Goal: Find specific page/section: Find specific page/section

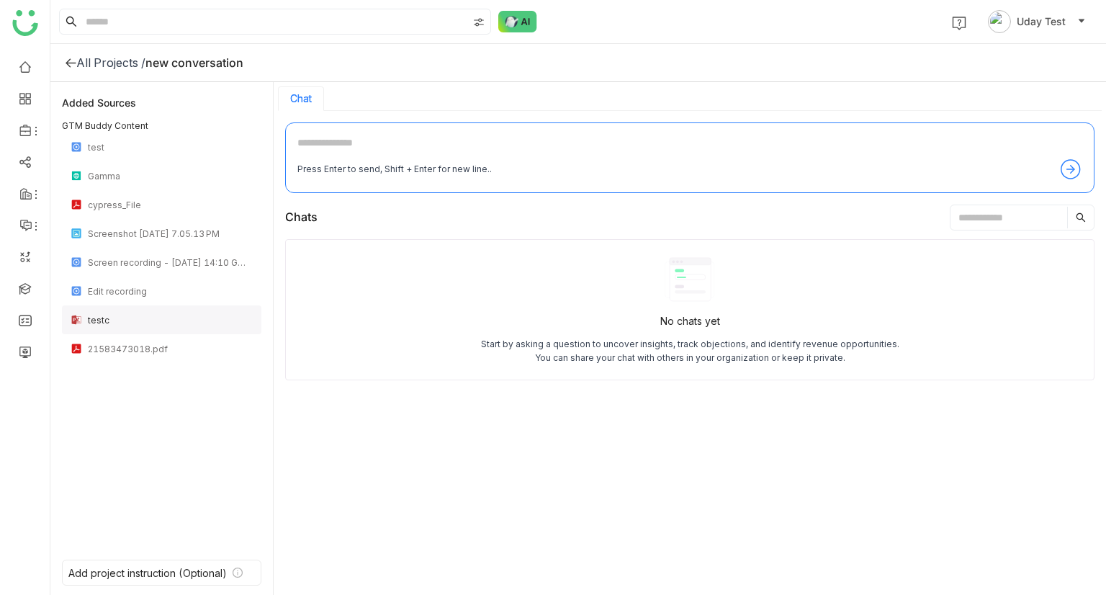
click at [205, 323] on div "testc" at bounding box center [170, 320] width 165 height 11
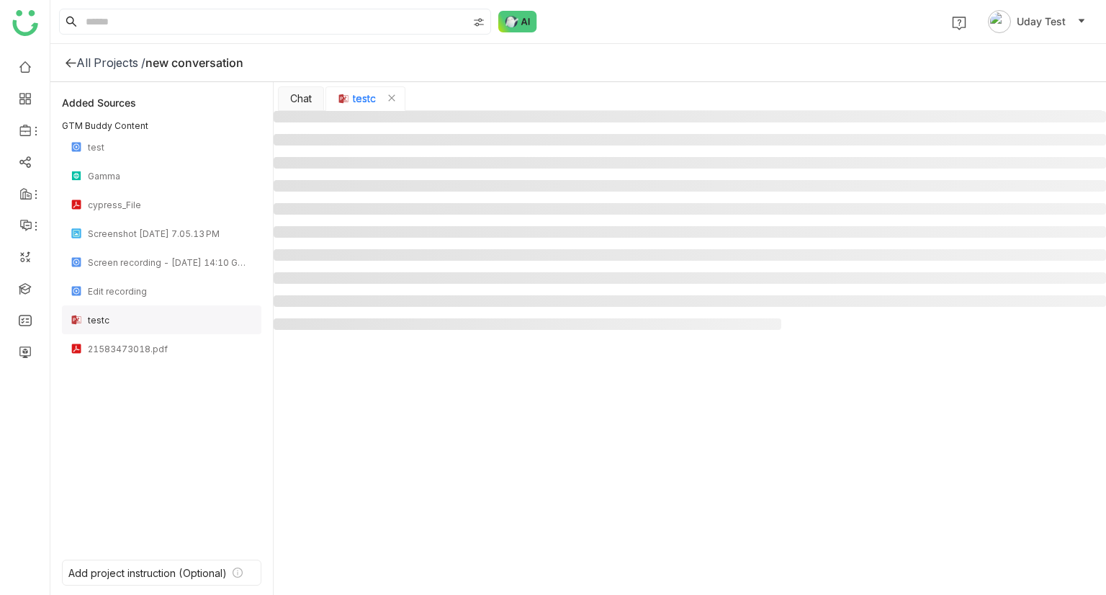
click at [205, 323] on div "testc" at bounding box center [170, 320] width 165 height 11
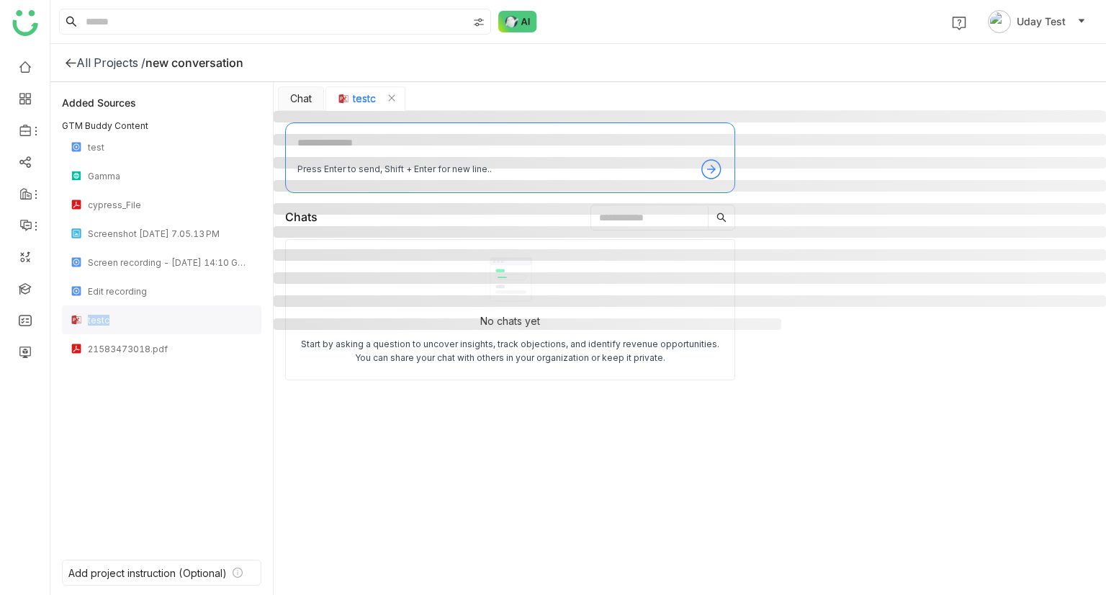
click at [205, 323] on div "testc" at bounding box center [170, 320] width 165 height 11
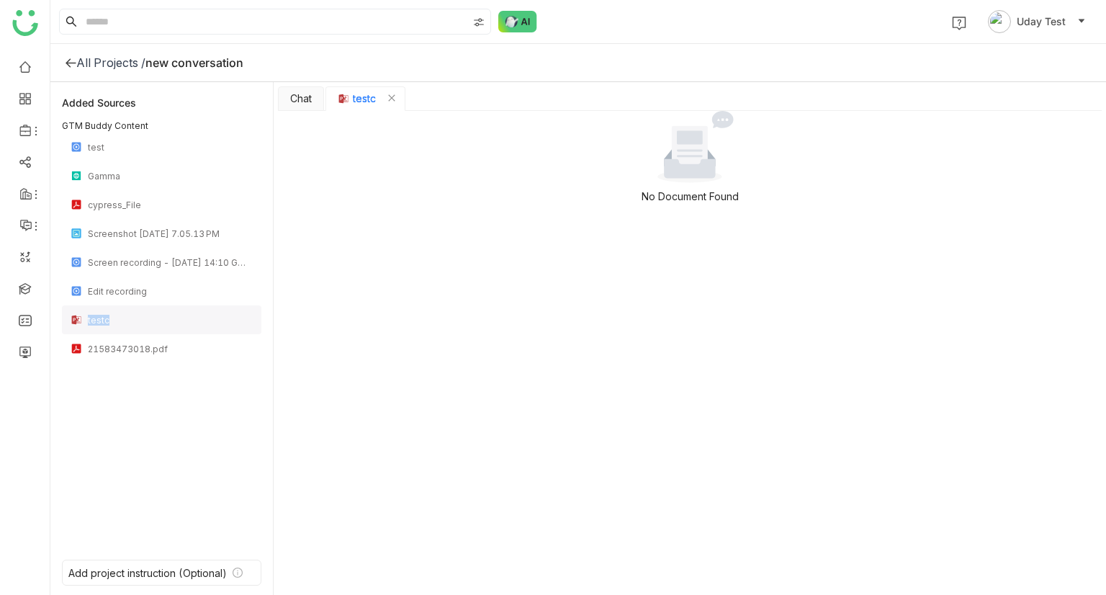
click at [205, 323] on div "testc" at bounding box center [170, 320] width 165 height 11
click at [170, 264] on div "Screen recording - 23 September 2025 at 14:10 GMT+5:30" at bounding box center [170, 262] width 165 height 11
click at [166, 283] on div "Edit recording" at bounding box center [162, 291] width 200 height 29
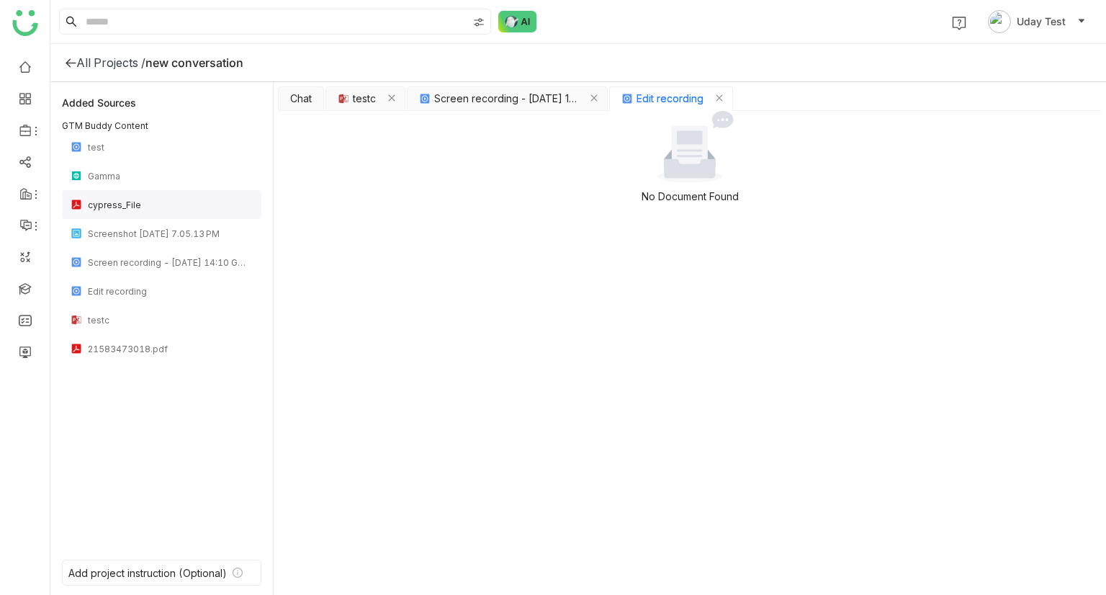
click at [147, 210] on div "cypress_File" at bounding box center [162, 204] width 200 height 29
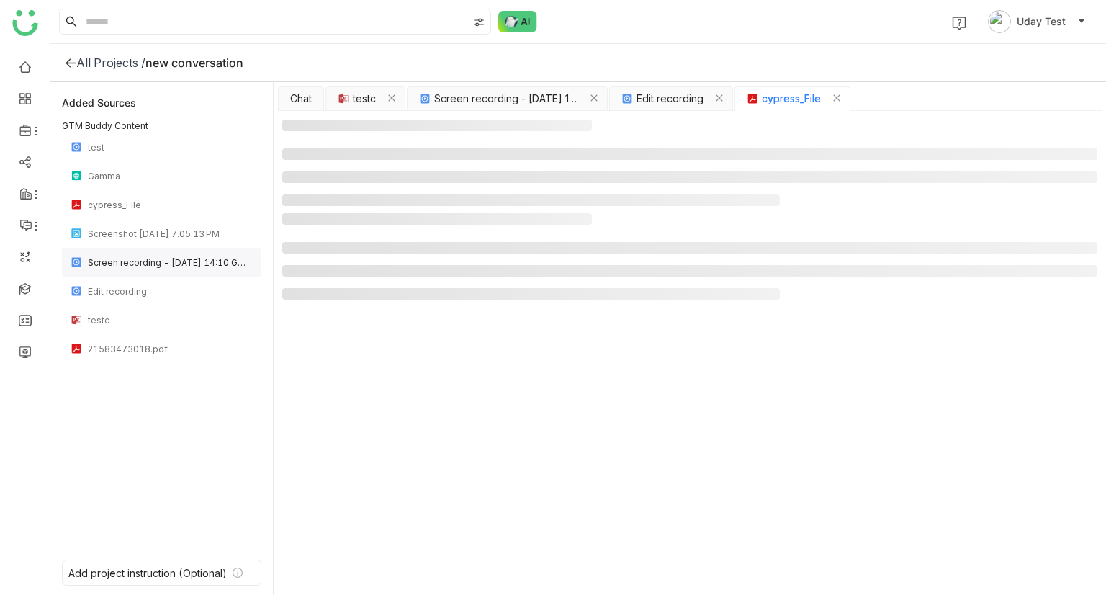
click at [144, 257] on div "Screen recording - 23 September 2025 at 14:10 GMT+5:30" at bounding box center [170, 262] width 165 height 11
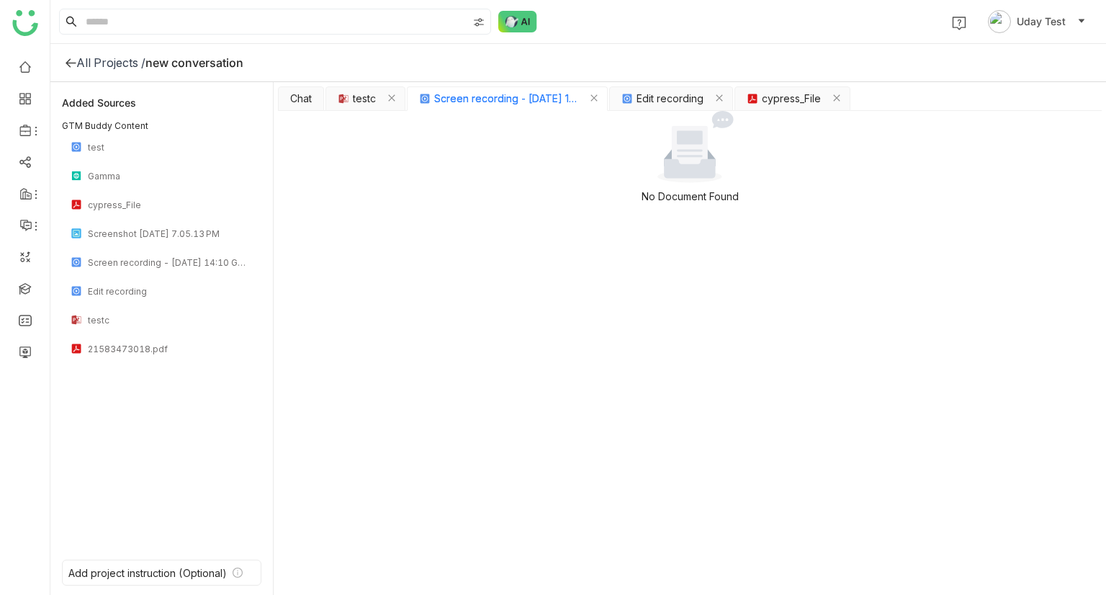
click at [653, 184] on nz-empty-default at bounding box center [690, 179] width 133 height 12
click at [661, 99] on span "Edit recording" at bounding box center [670, 99] width 67 height 16
click at [748, 102] on img "button" at bounding box center [753, 99] width 12 height 12
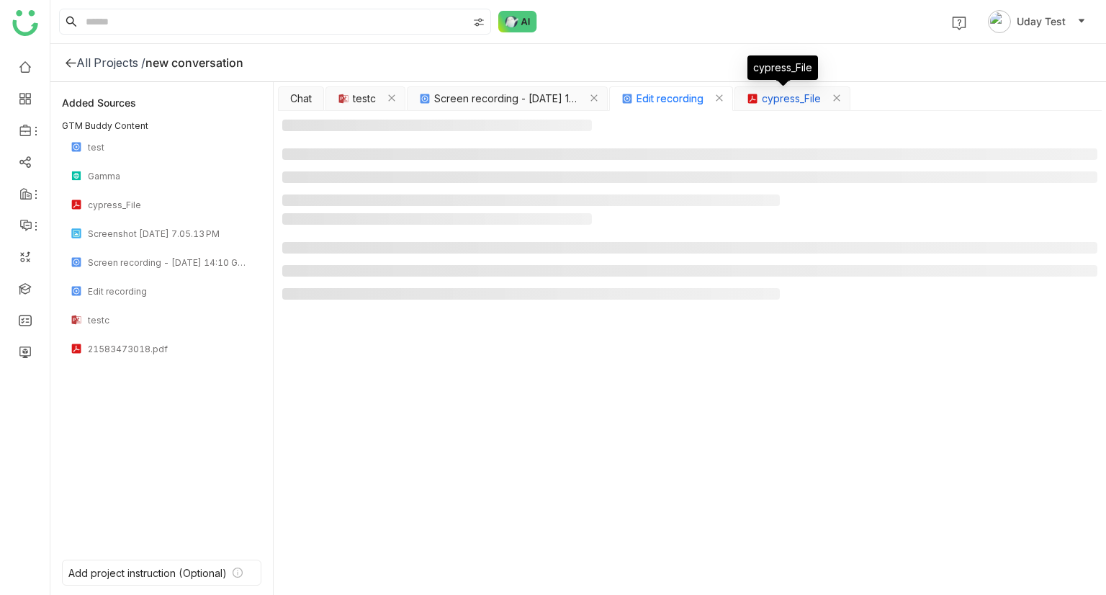
click at [748, 102] on img "button" at bounding box center [753, 99] width 12 height 12
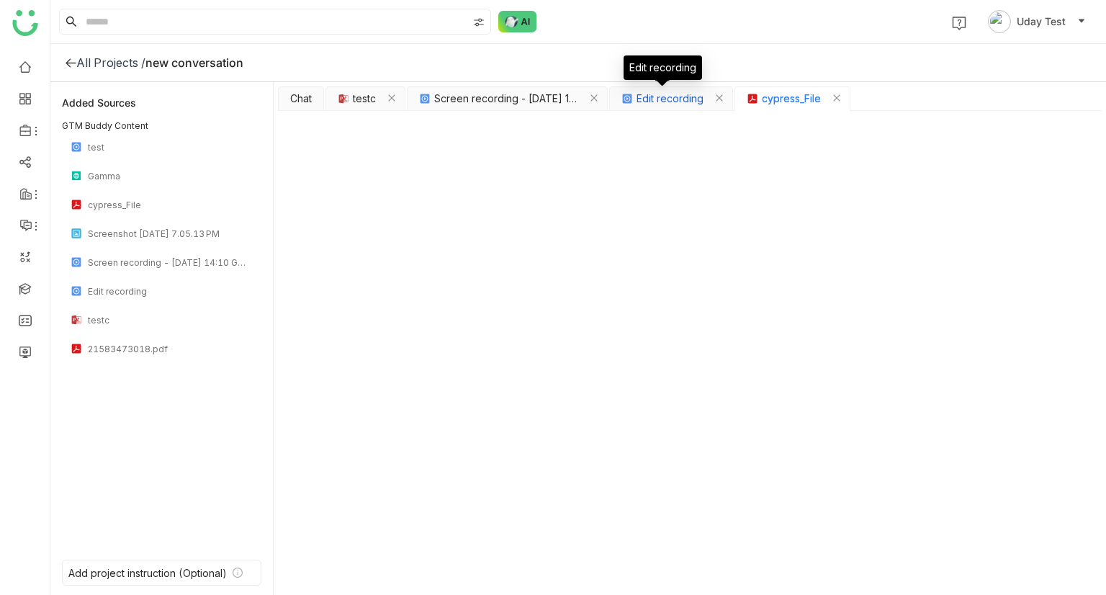
click at [697, 98] on span "Edit recording" at bounding box center [670, 99] width 67 height 16
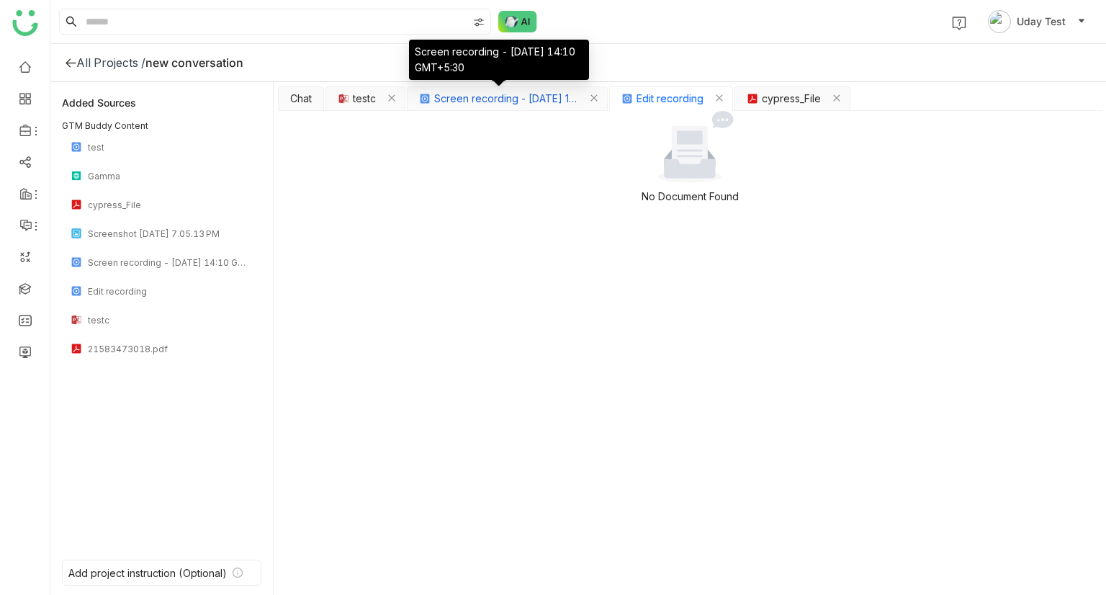
click at [534, 99] on span "Screen recording - 23 September 2025 at 14:10 GMT+5:30" at bounding box center [506, 99] width 144 height 16
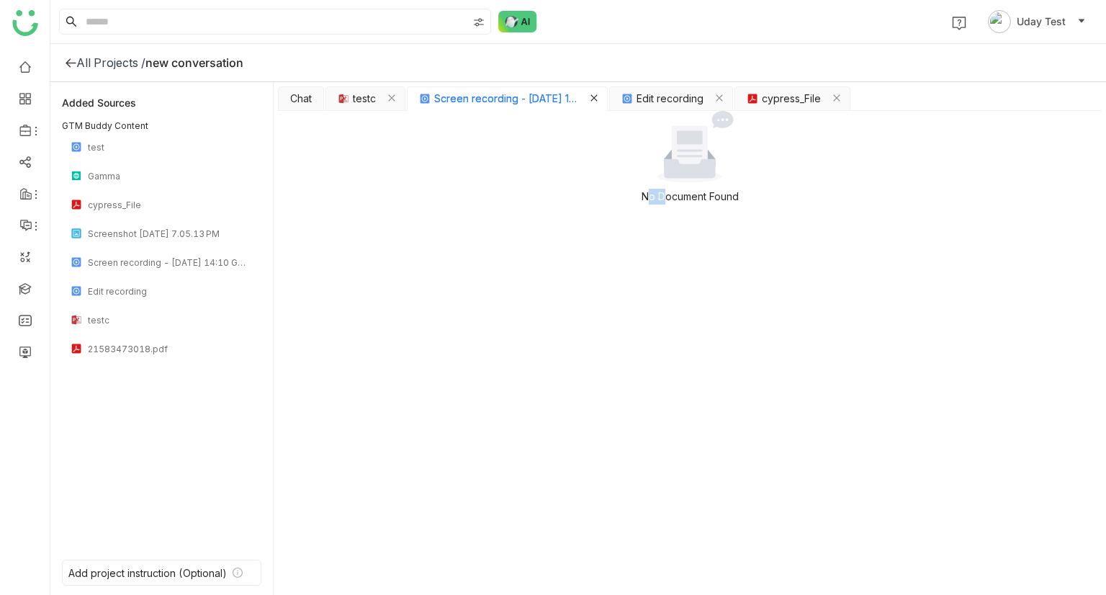
click at [591, 99] on icon "Close tab" at bounding box center [594, 98] width 9 height 9
click at [518, 97] on icon "Close tab" at bounding box center [517, 97] width 6 height 6
click at [390, 99] on icon "Close tab" at bounding box center [392, 98] width 9 height 9
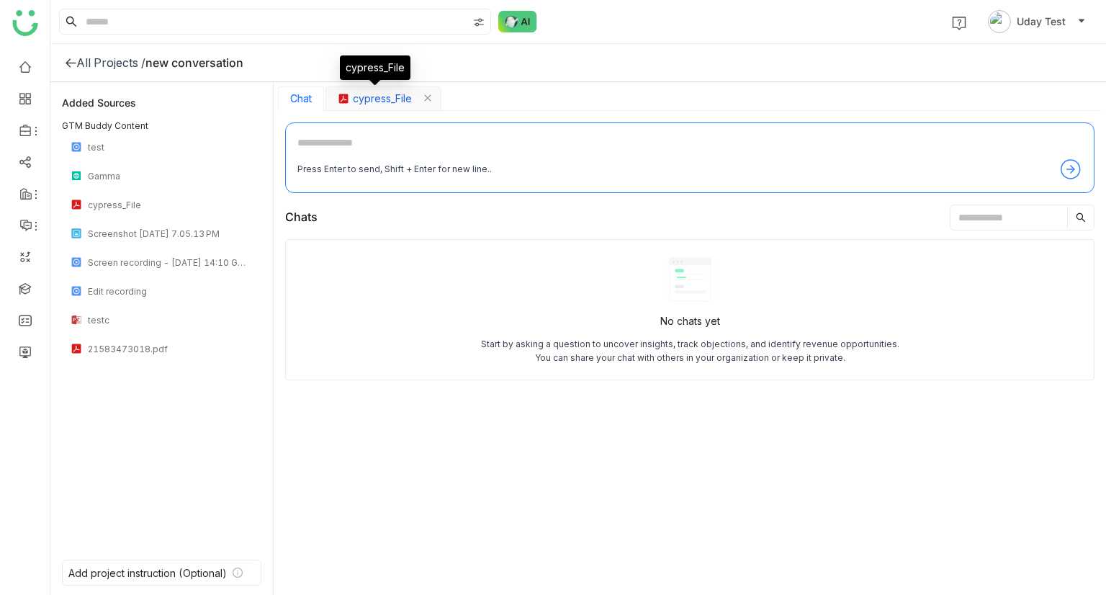
click at [375, 99] on span "cypress_File" at bounding box center [382, 99] width 59 height 16
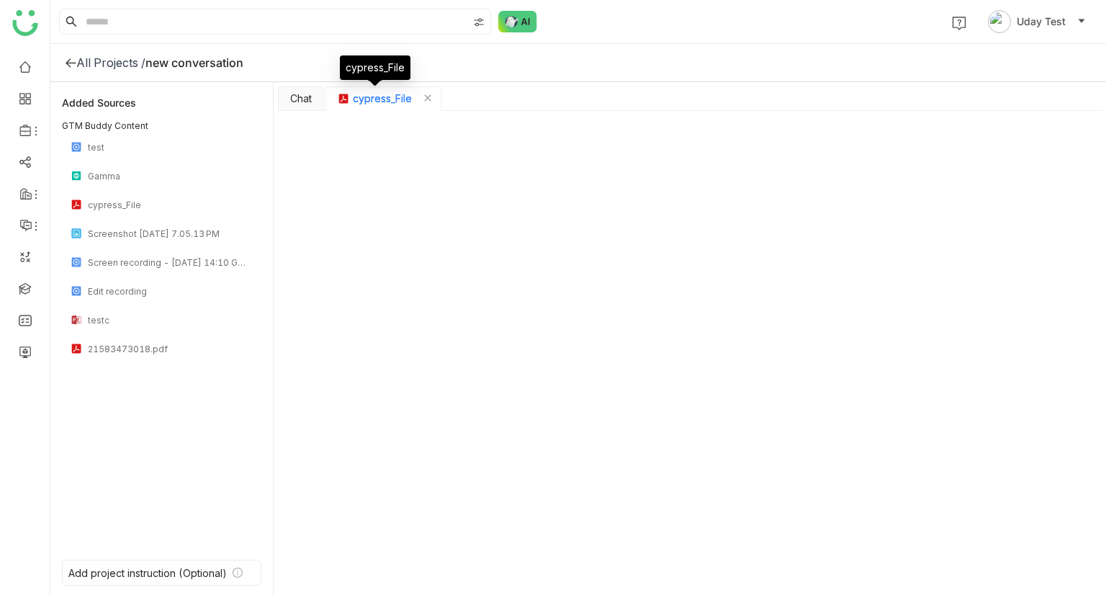
click at [375, 99] on span "cypress_File" at bounding box center [382, 99] width 59 height 16
click at [429, 98] on icon "Close tab" at bounding box center [428, 98] width 9 height 9
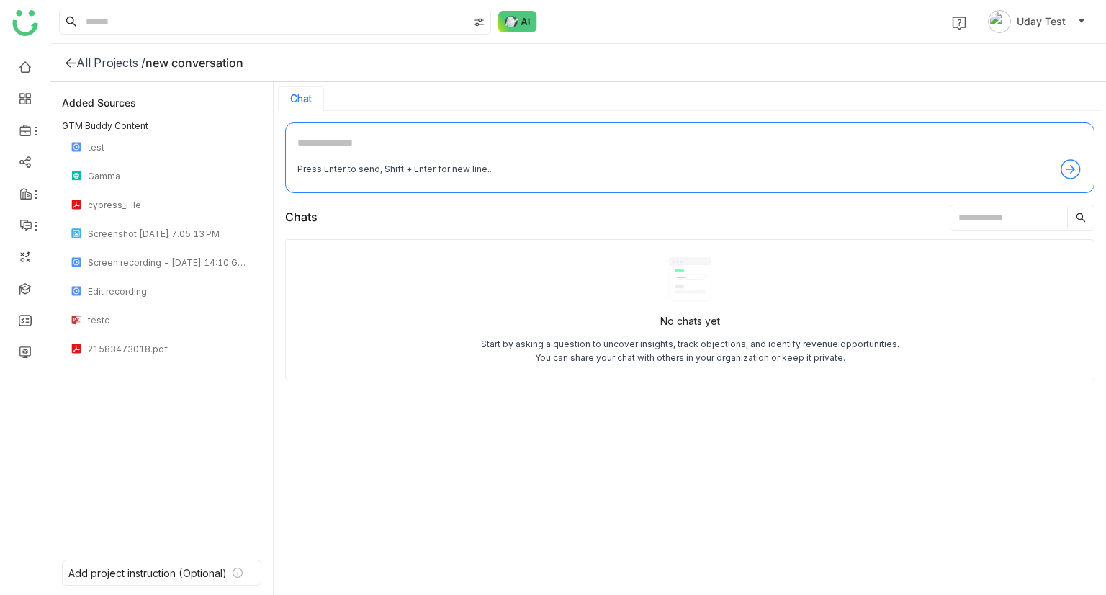
click at [304, 476] on div "No chats yet Start by asking a question to uncover insights, track objections, …" at bounding box center [690, 412] width 810 height 346
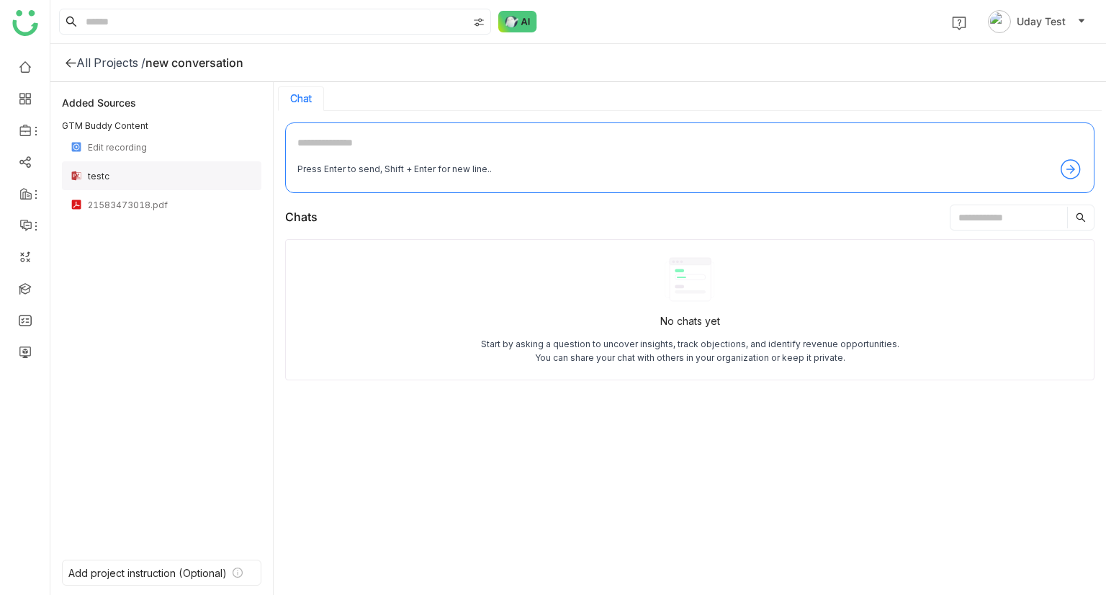
click at [120, 183] on div "testc" at bounding box center [162, 175] width 200 height 29
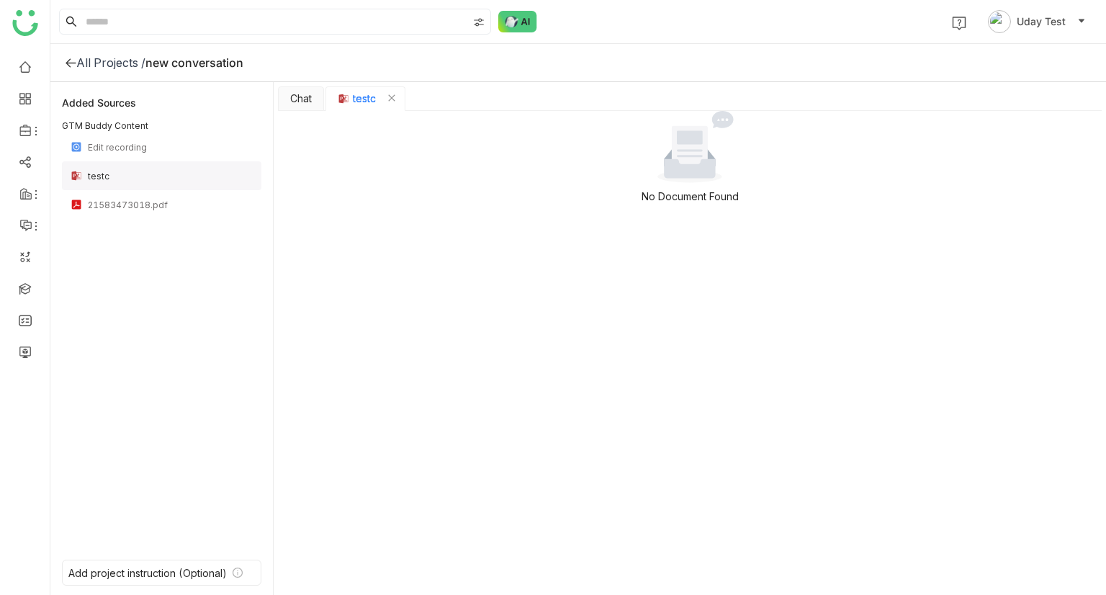
click at [120, 183] on div "testc" at bounding box center [162, 175] width 200 height 29
click at [393, 95] on icon "Close tab" at bounding box center [392, 98] width 9 height 9
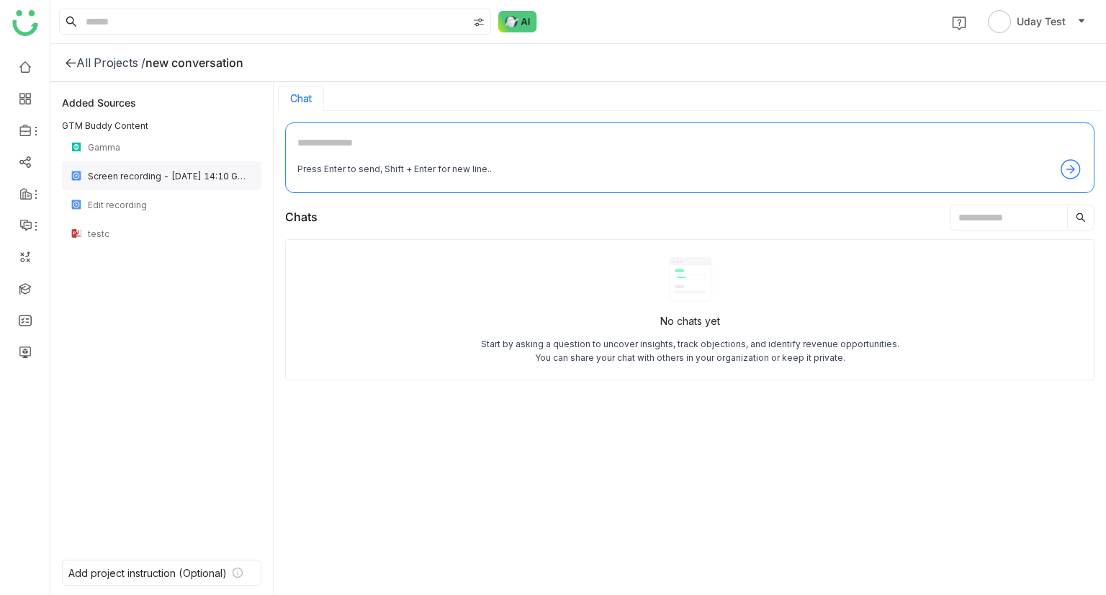
click at [113, 184] on div "Screen recording - 23 September 2025 at 14:10 GMT+5:30" at bounding box center [162, 175] width 200 height 29
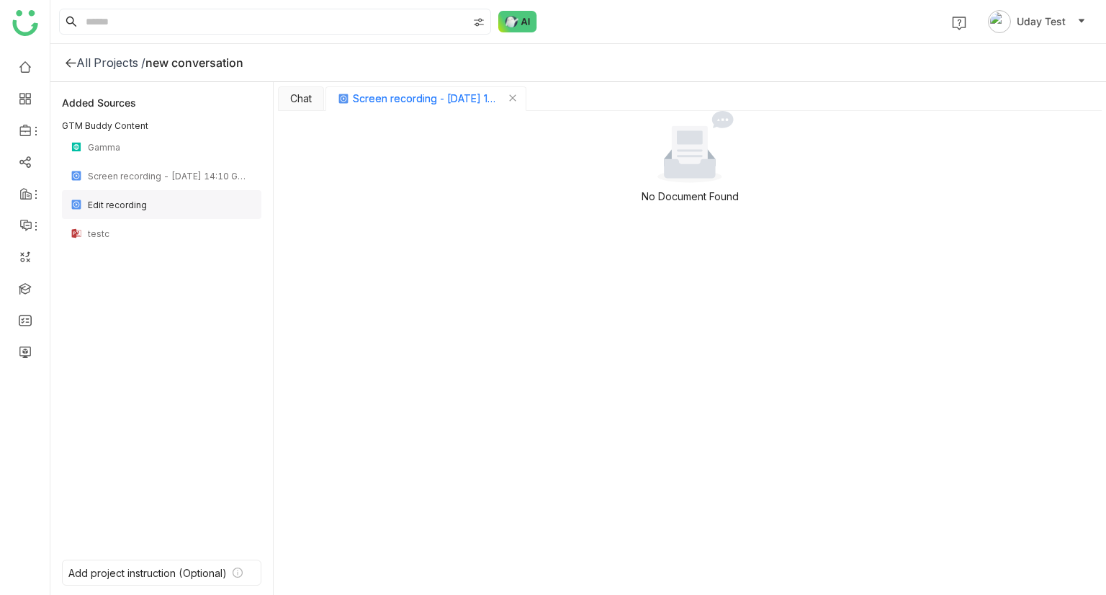
click at [120, 217] on div "Edit recording" at bounding box center [162, 204] width 200 height 29
click at [127, 238] on div "testc" at bounding box center [170, 233] width 165 height 11
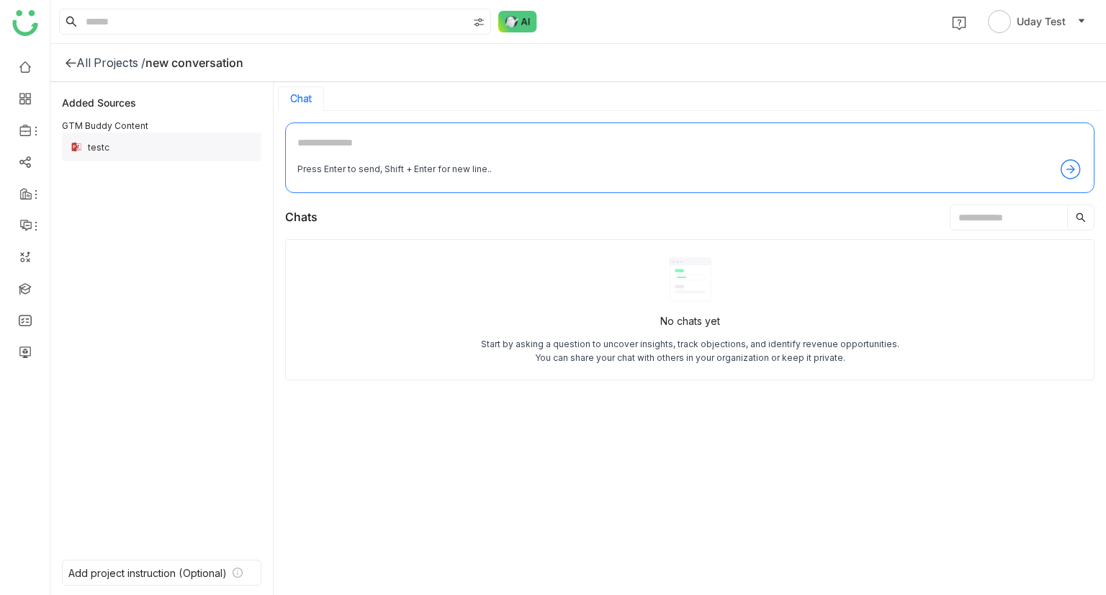
click at [112, 148] on div "testc" at bounding box center [170, 147] width 165 height 11
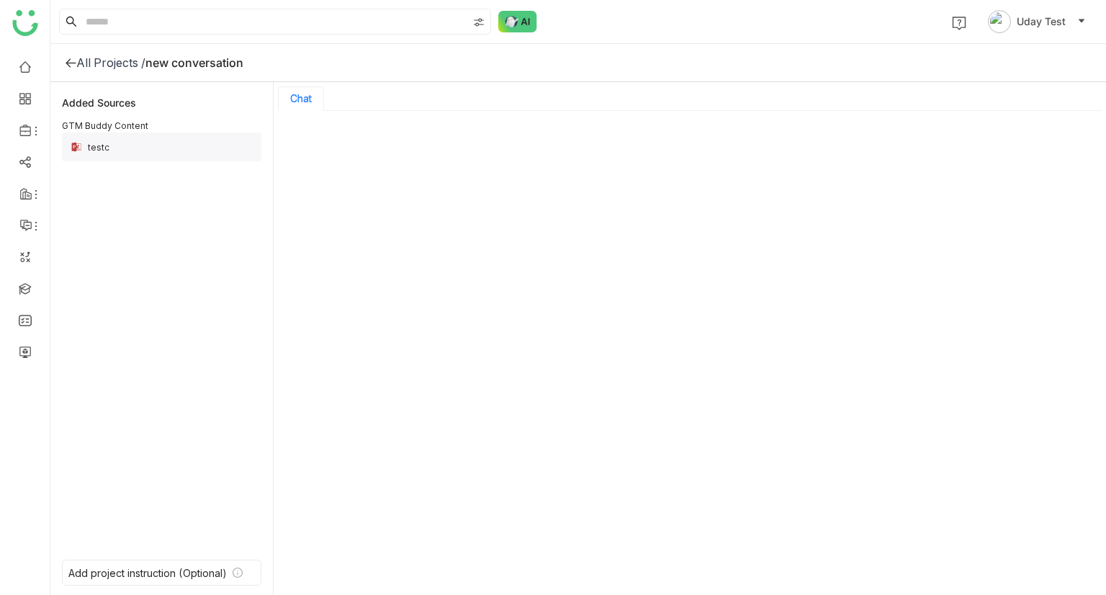
click at [112, 148] on div "testc" at bounding box center [170, 147] width 165 height 11
click at [115, 148] on div "testc" at bounding box center [170, 147] width 165 height 11
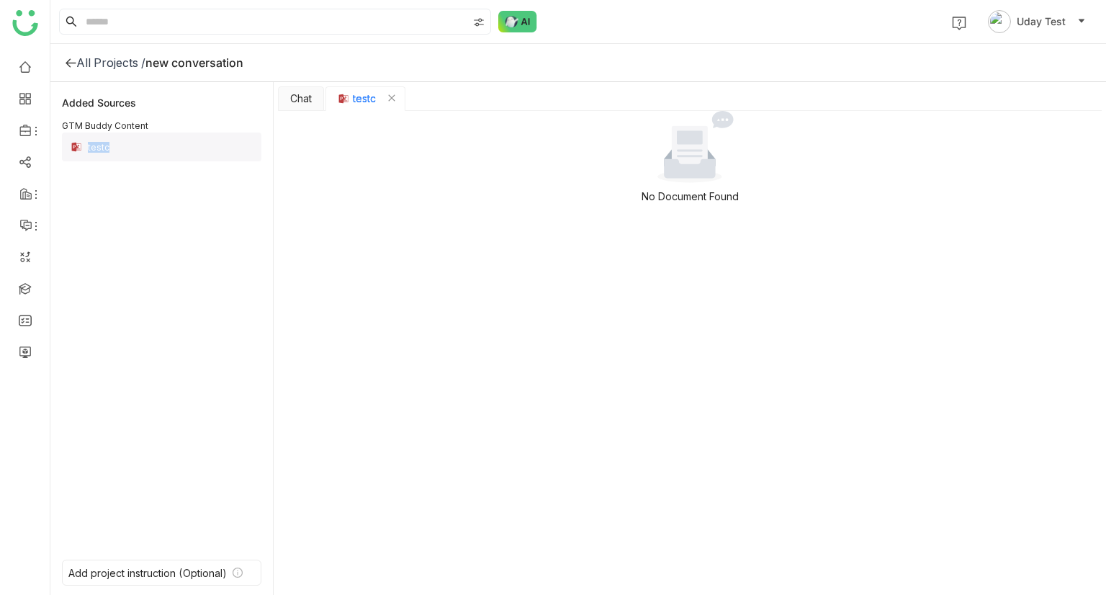
click at [115, 148] on div "testc" at bounding box center [170, 147] width 165 height 11
click at [187, 571] on div "Add project instruction (Optional)" at bounding box center [147, 573] width 158 height 12
click at [162, 290] on div "Added Sources GTM Buddy Content testc" at bounding box center [162, 318] width 200 height 449
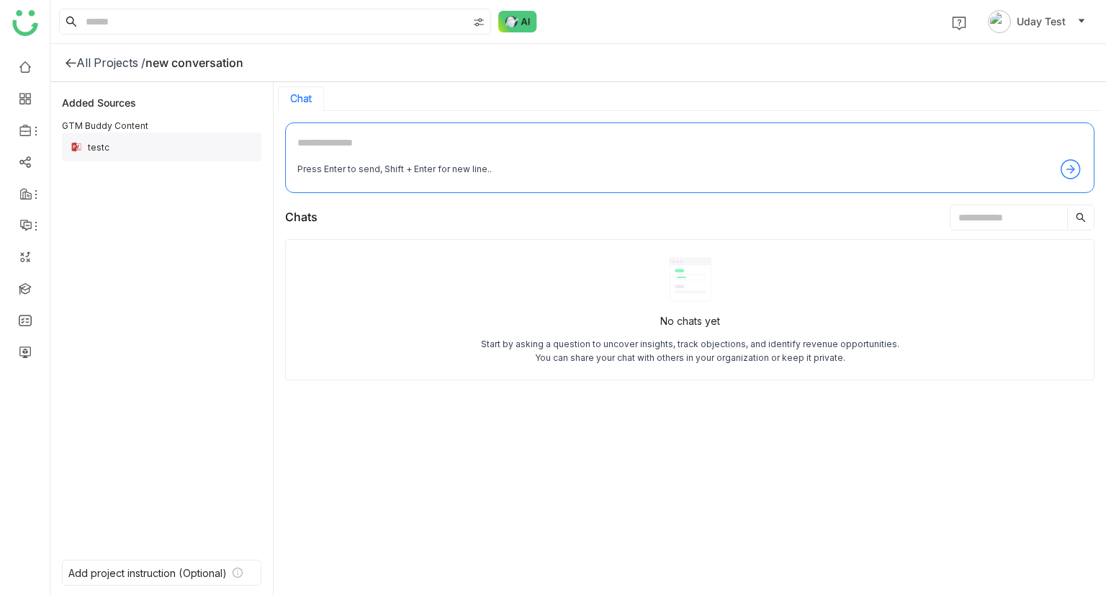
click at [108, 149] on div "testc" at bounding box center [170, 147] width 165 height 11
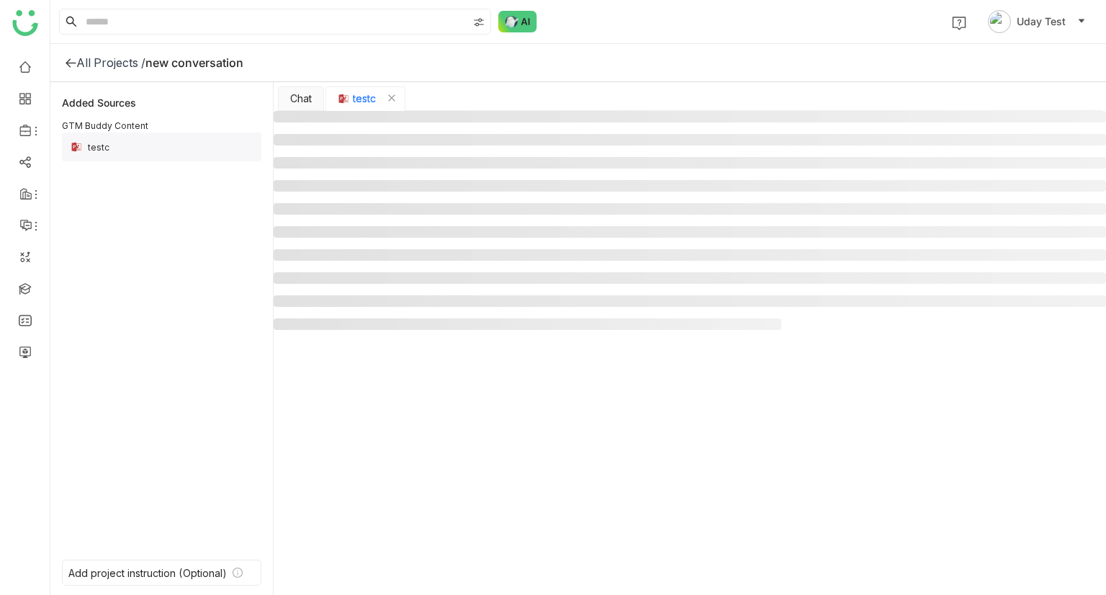
click at [108, 149] on div "testc" at bounding box center [170, 147] width 165 height 11
